Goal: Task Accomplishment & Management: Use online tool/utility

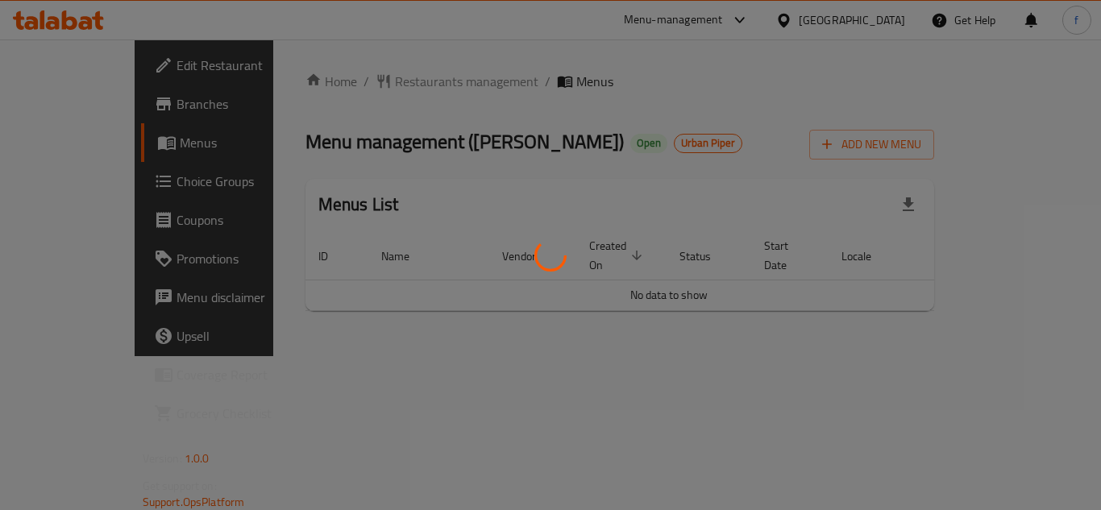
click at [185, 103] on div at bounding box center [550, 255] width 1101 height 510
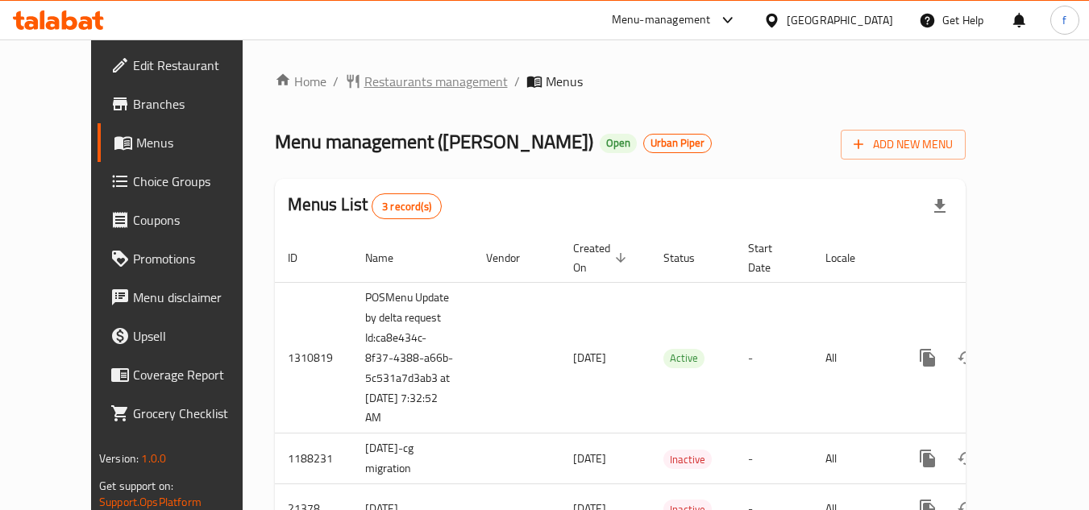
click at [370, 72] on span "Restaurants management" at bounding box center [435, 81] width 143 height 19
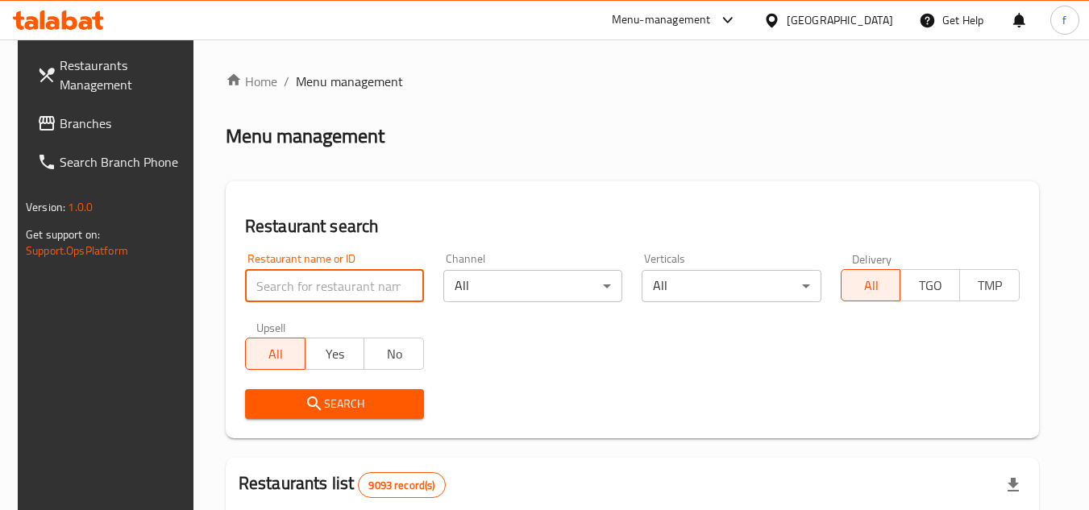
click at [283, 291] on input "search" at bounding box center [334, 286] width 179 height 32
paste input "11297"
type input "11297"
click button "Search" at bounding box center [334, 404] width 179 height 30
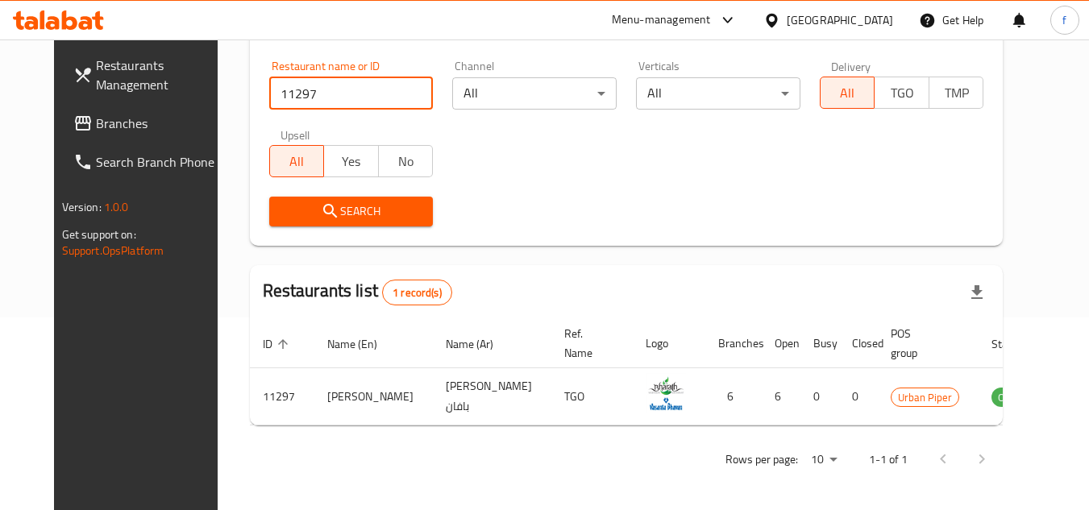
scroll to position [195, 0]
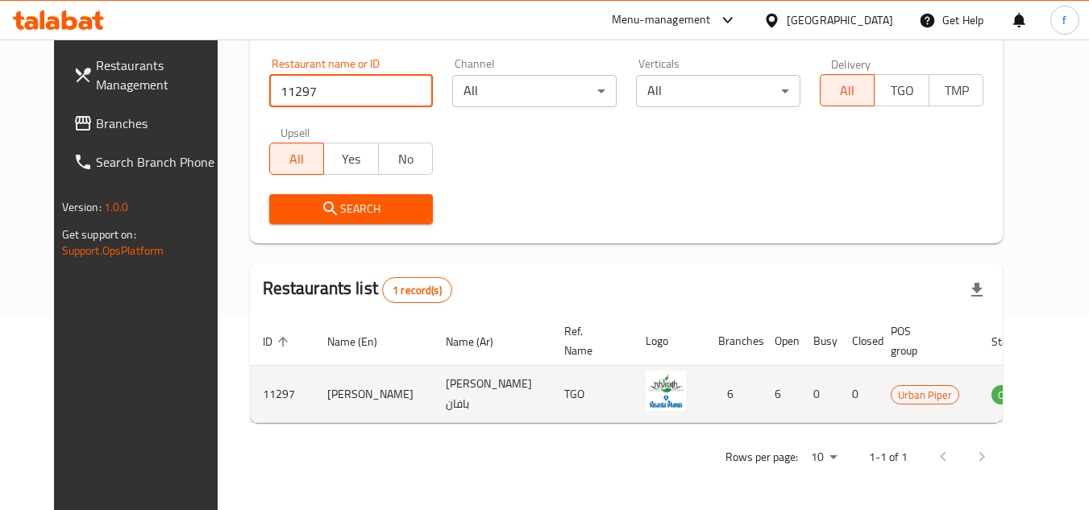
click at [1076, 394] on icon "enhanced table" at bounding box center [1085, 394] width 19 height 19
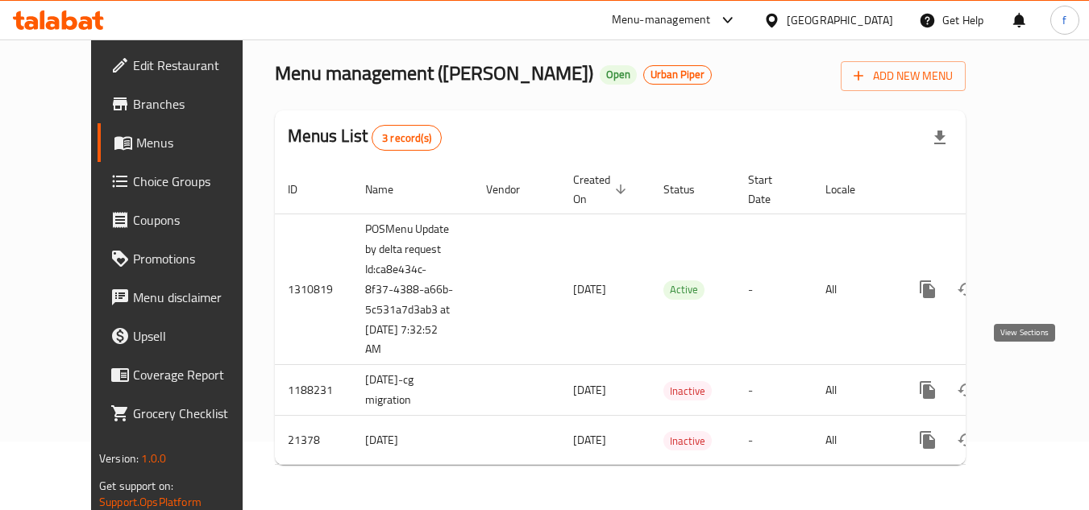
scroll to position [51, 0]
